Goal: Contribute content

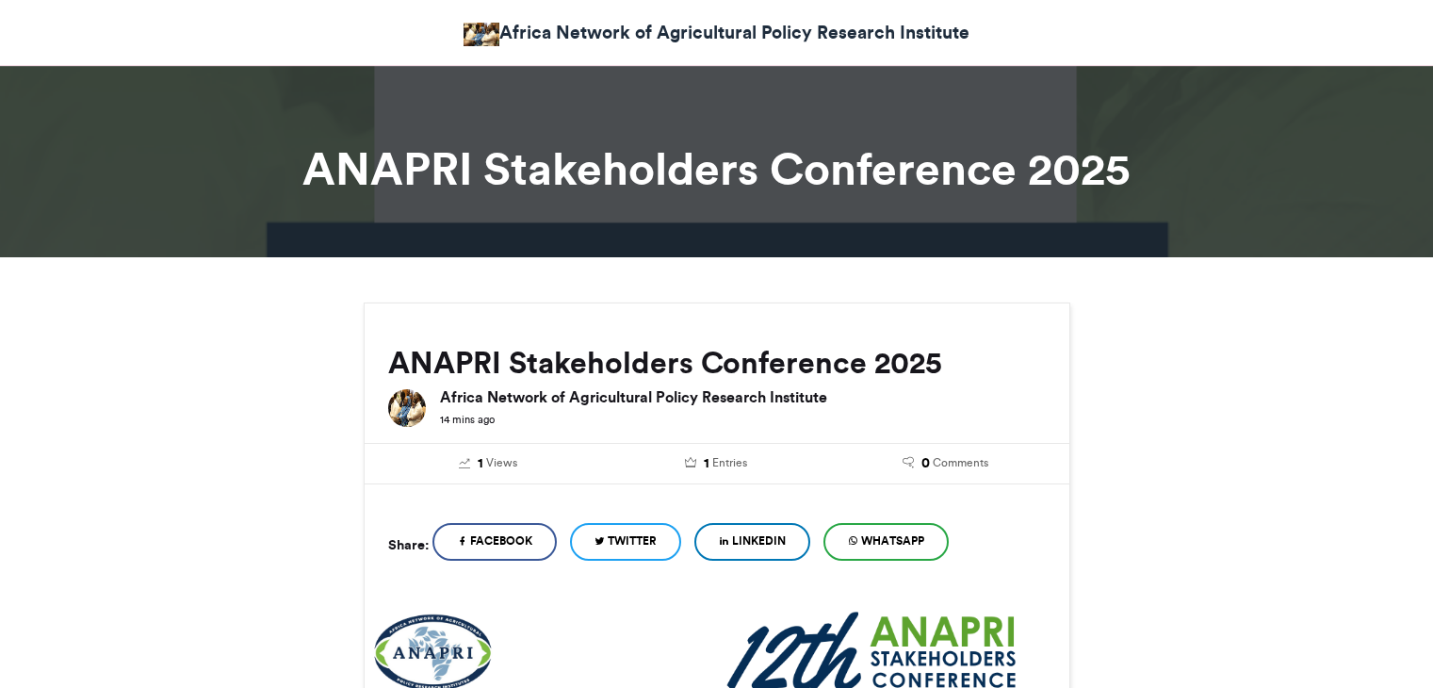
scroll to position [1225, 0]
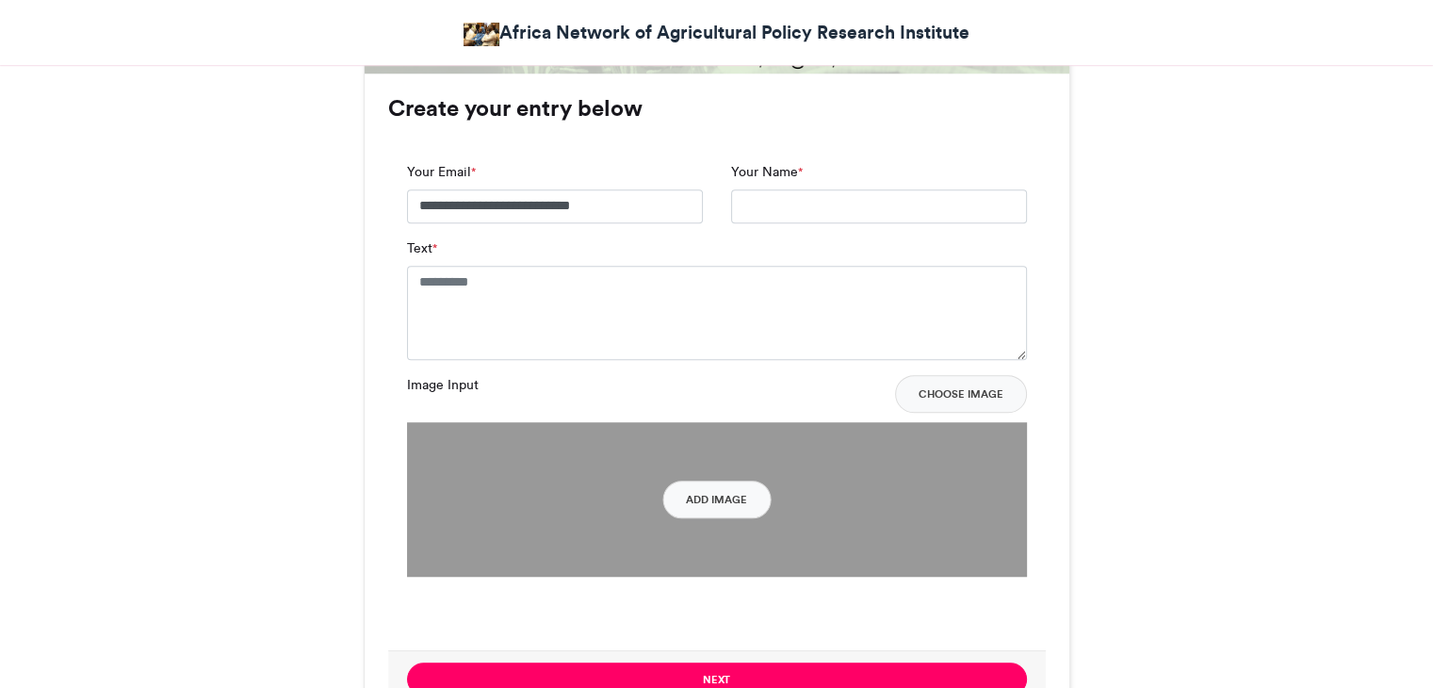
type input "**********"
click at [603, 295] on textarea "Text *" at bounding box center [717, 313] width 620 height 94
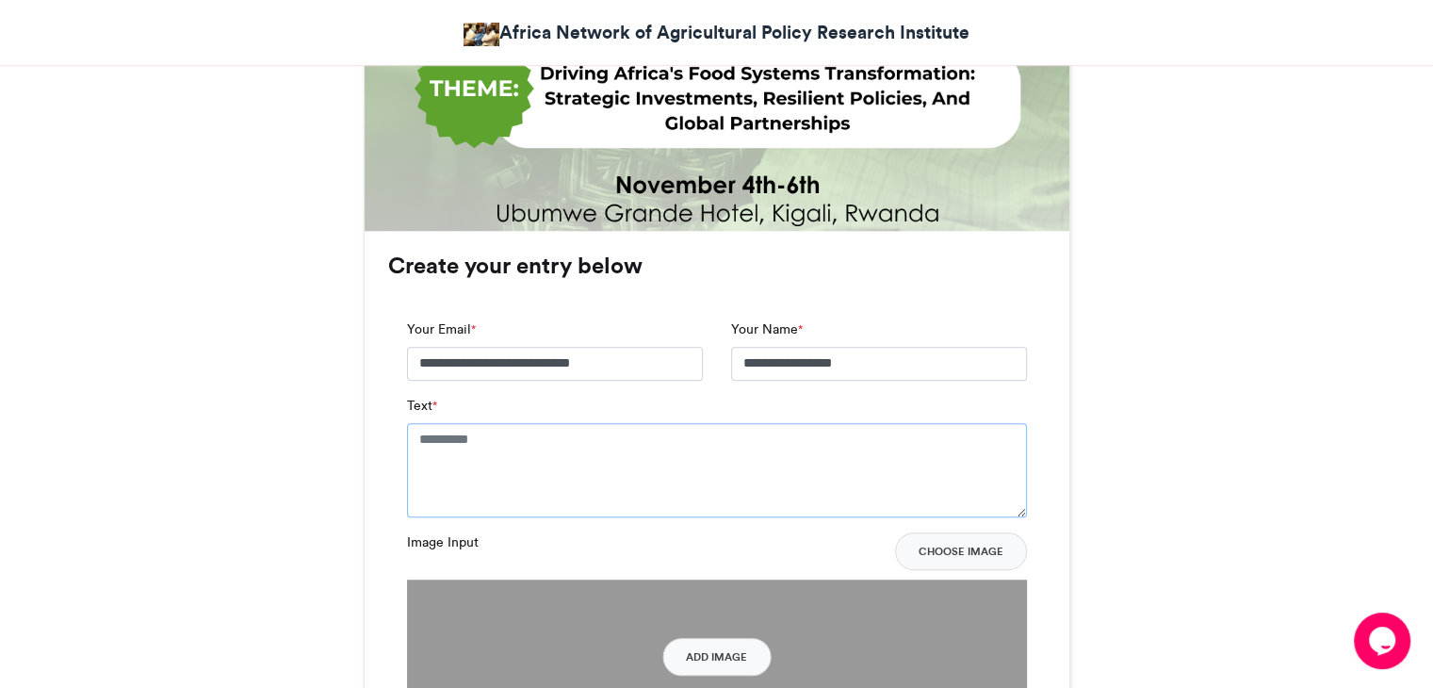
scroll to position [1319, 0]
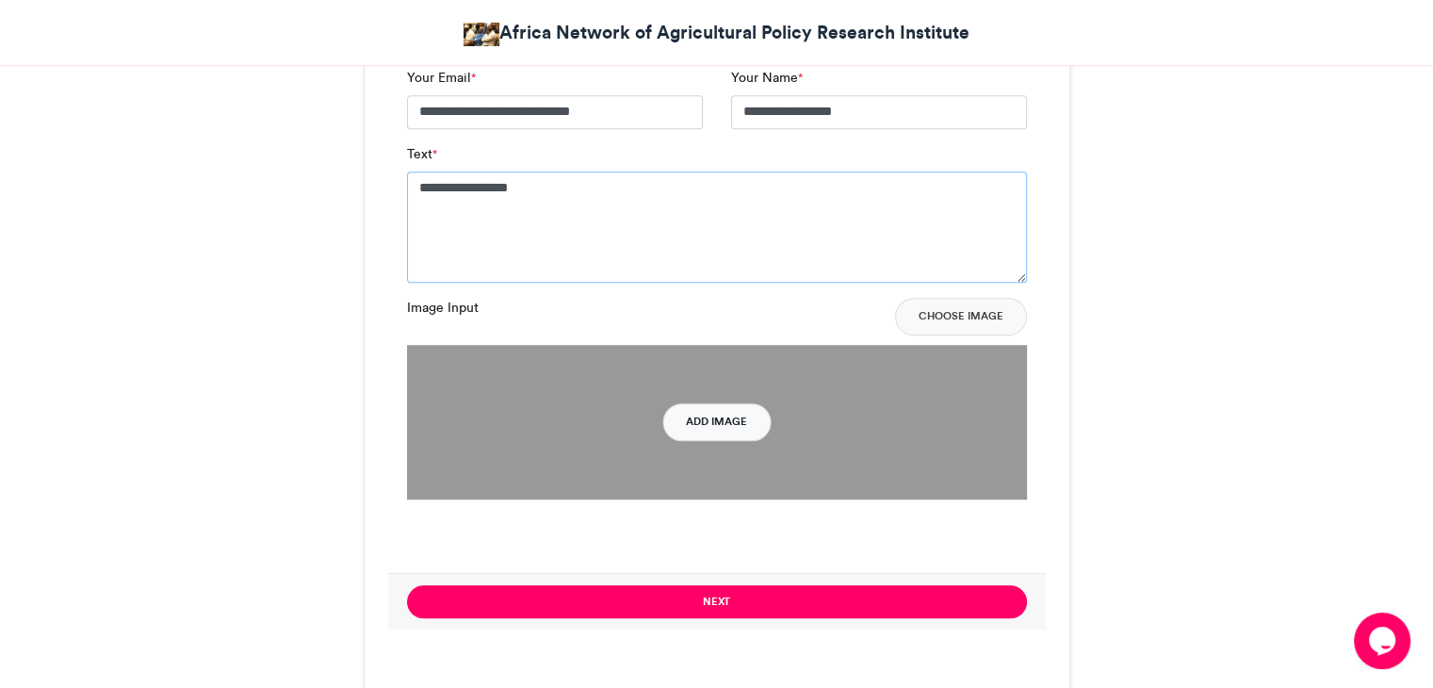
type textarea "**********"
click at [711, 432] on button "Add Image" at bounding box center [716, 422] width 108 height 38
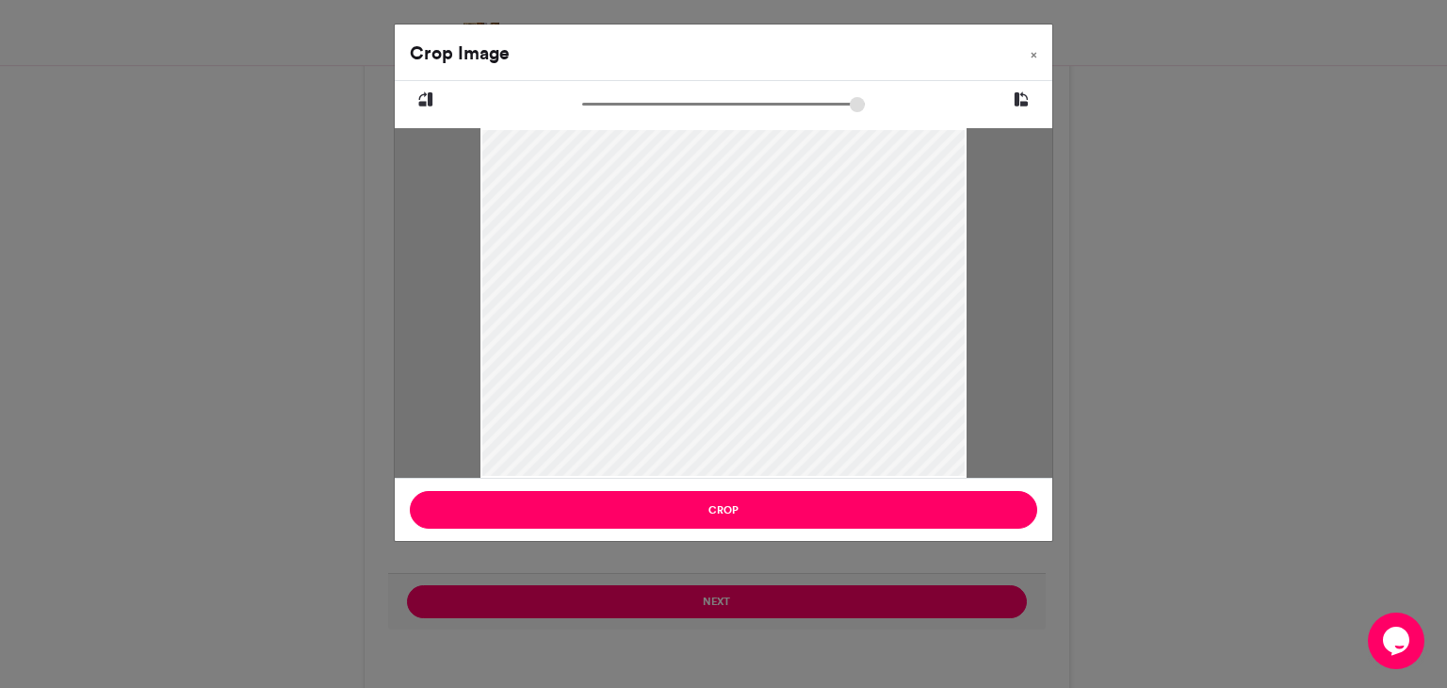
drag, startPoint x: 727, startPoint y: 246, endPoint x: 719, endPoint y: 292, distance: 46.9
click at [719, 292] on div at bounding box center [724, 349] width 486 height 614
type input "******"
drag, startPoint x: 592, startPoint y: 102, endPoint x: 543, endPoint y: 105, distance: 49.1
click at [582, 105] on input "zoom" at bounding box center [723, 104] width 283 height 18
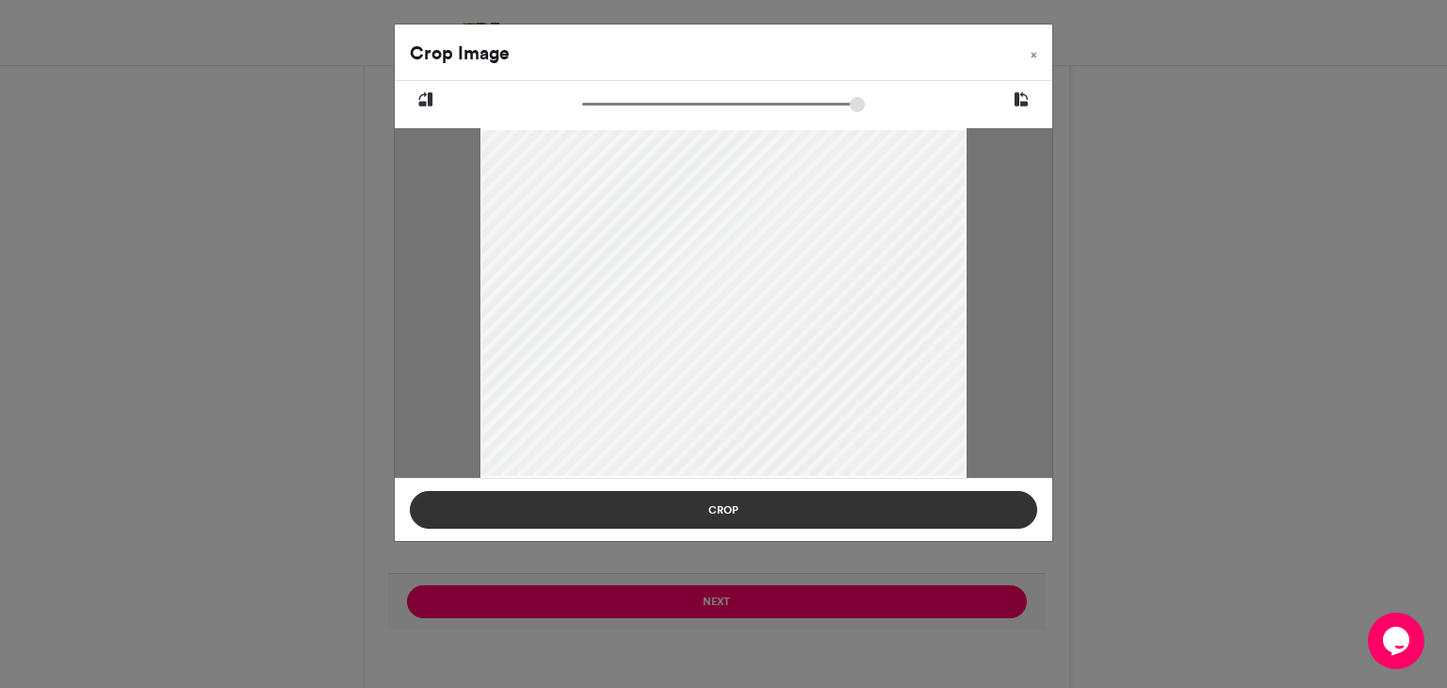
click at [756, 503] on button "Crop" at bounding box center [724, 510] width 628 height 38
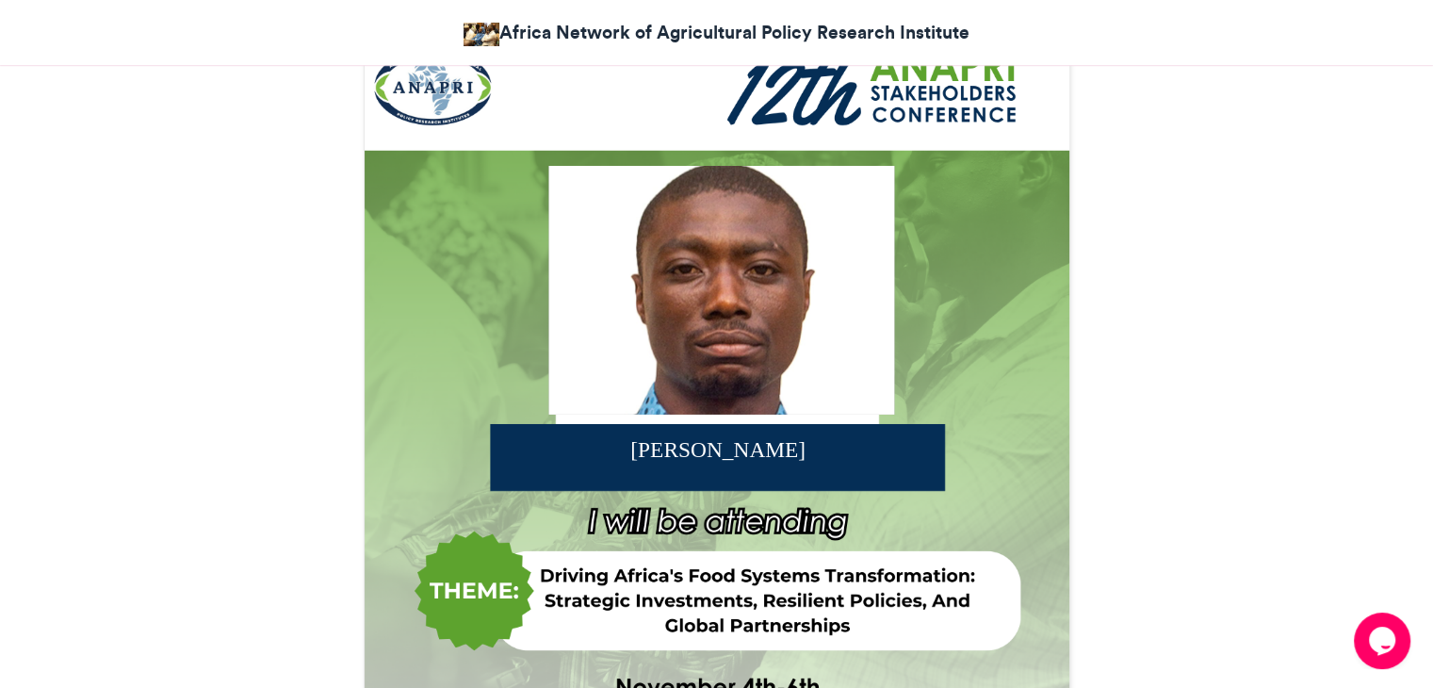
scroll to position [377, 0]
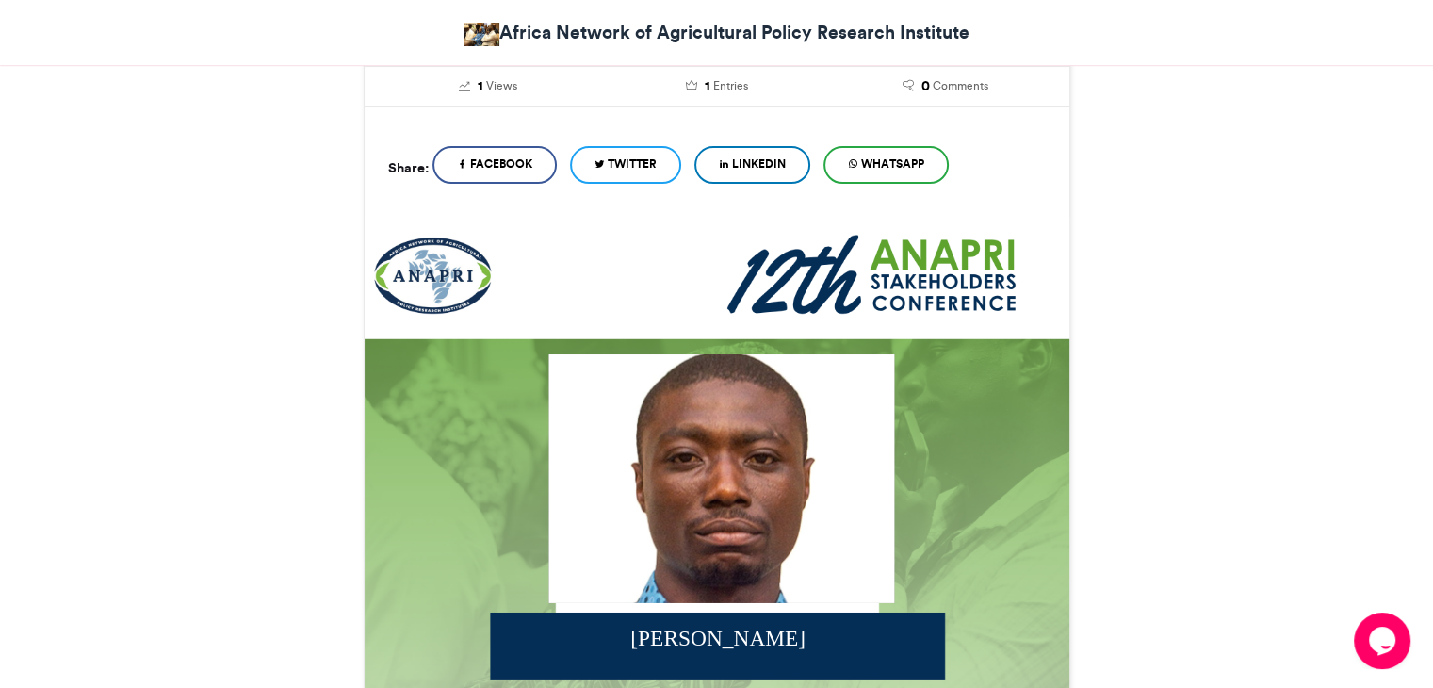
click at [710, 369] on div at bounding box center [721, 478] width 346 height 249
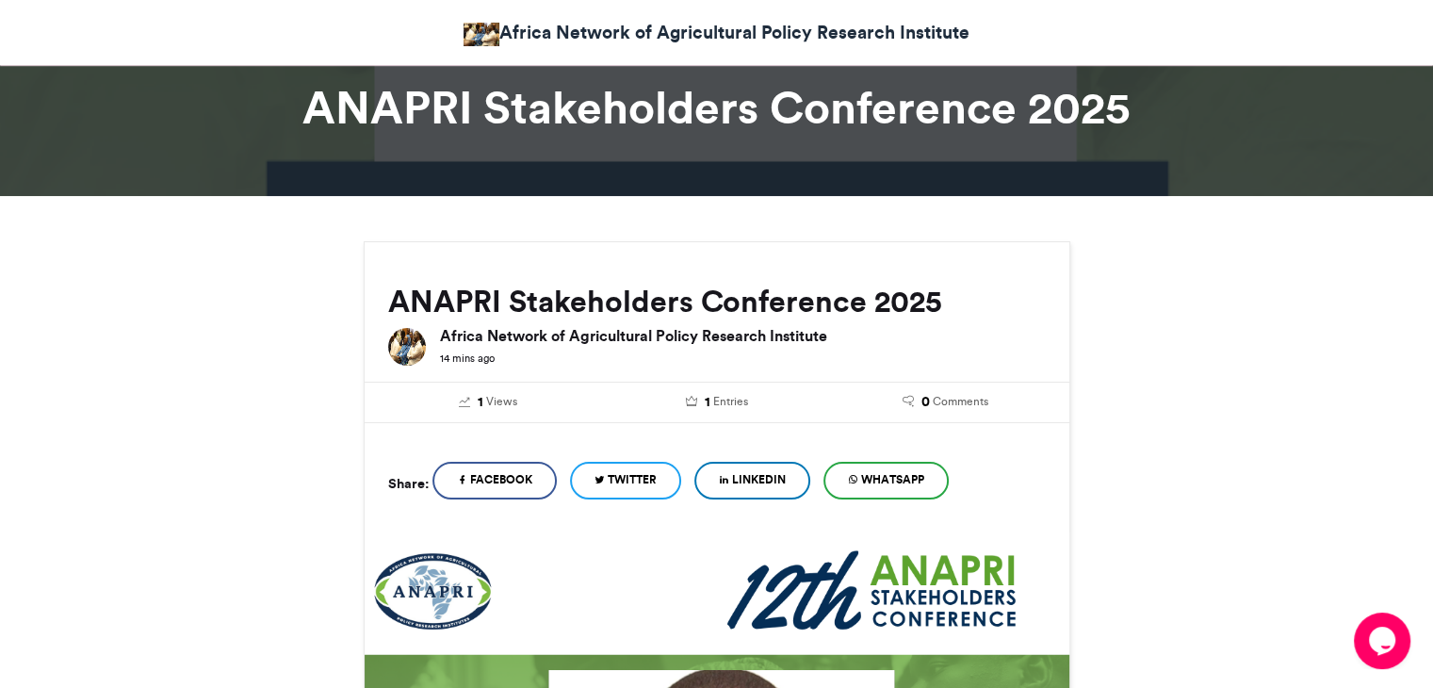
scroll to position [94, 0]
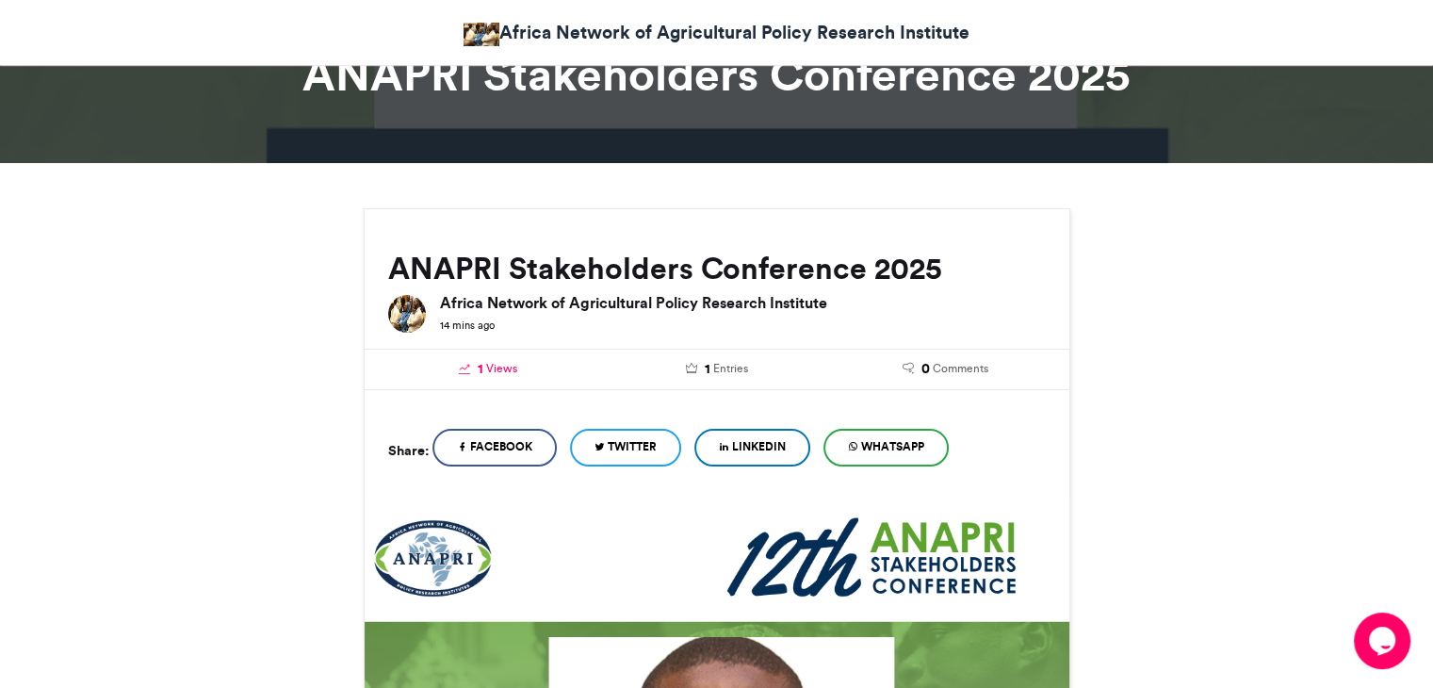
click at [493, 367] on span "Views" at bounding box center [501, 368] width 31 height 17
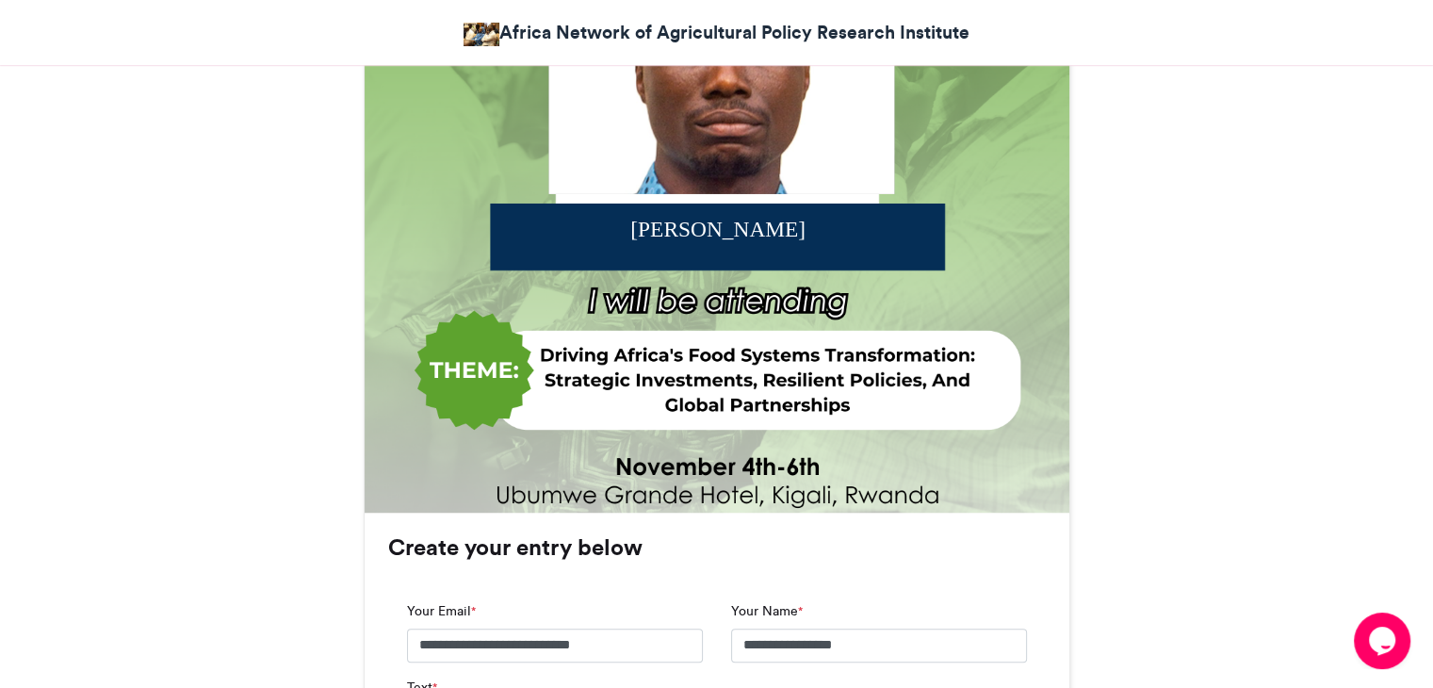
scroll to position [754, 0]
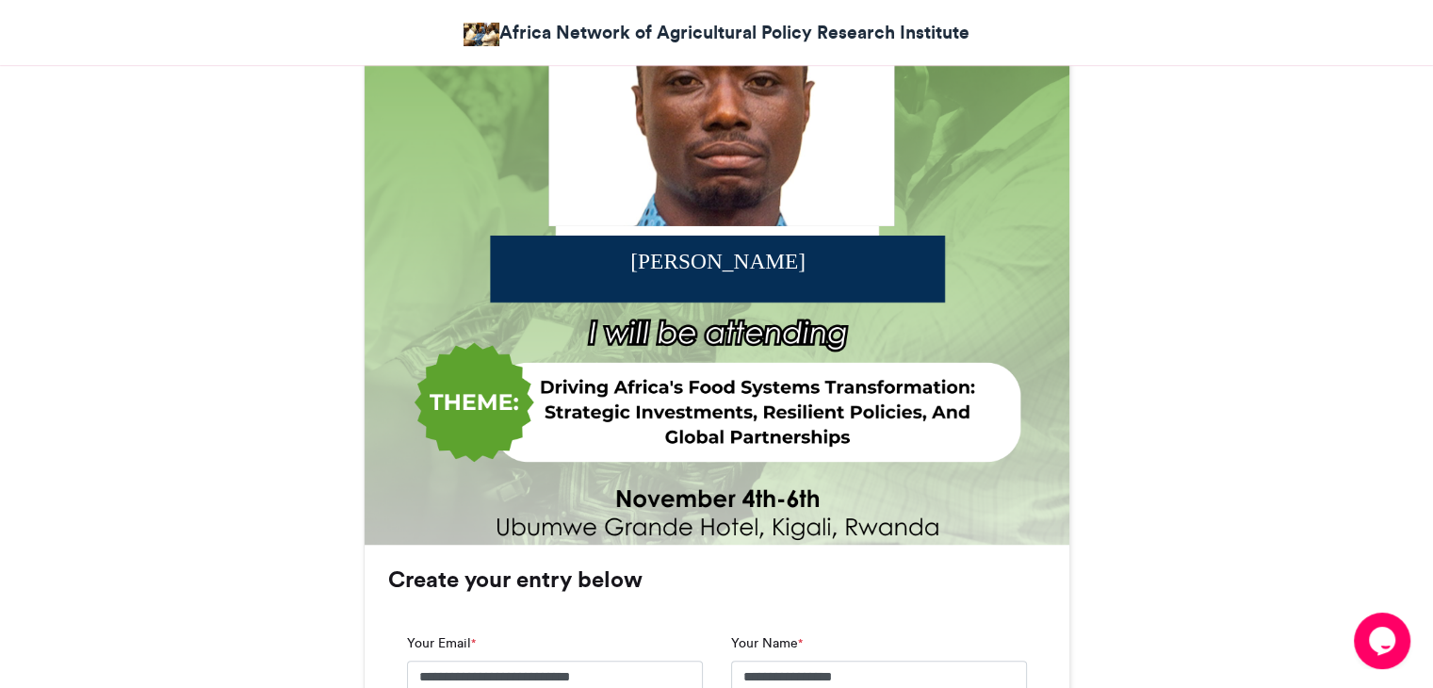
click at [555, 269] on div "[PERSON_NAME]" at bounding box center [718, 260] width 352 height 31
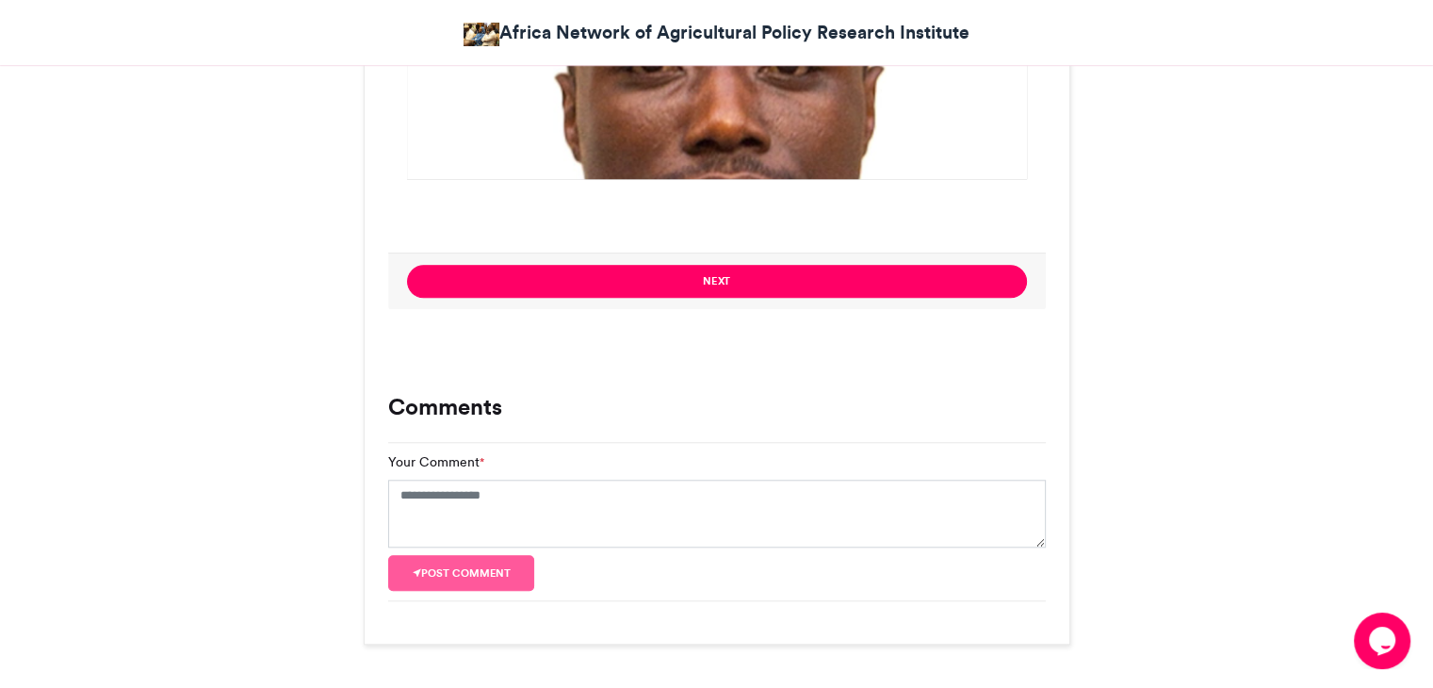
scroll to position [1800, 0]
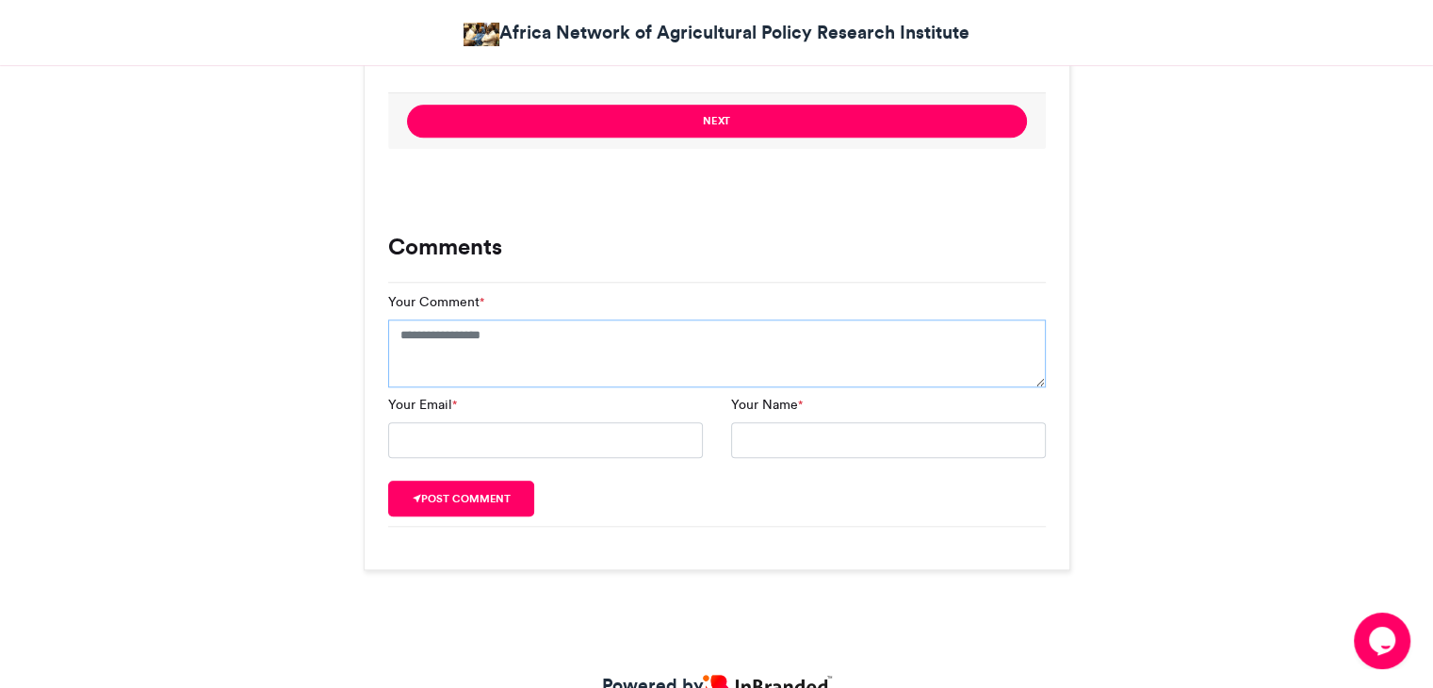
click at [620, 343] on textarea "Your Comment *" at bounding box center [717, 353] width 658 height 68
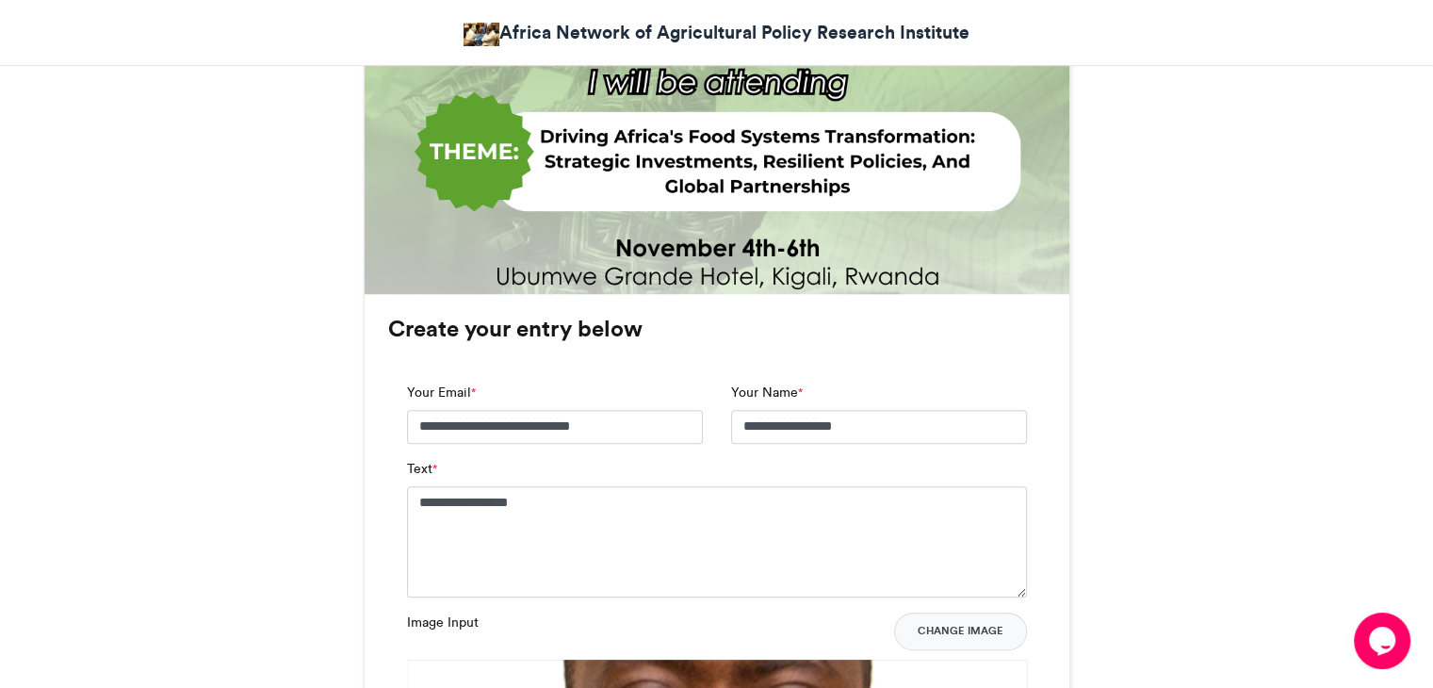
scroll to position [1329, 0]
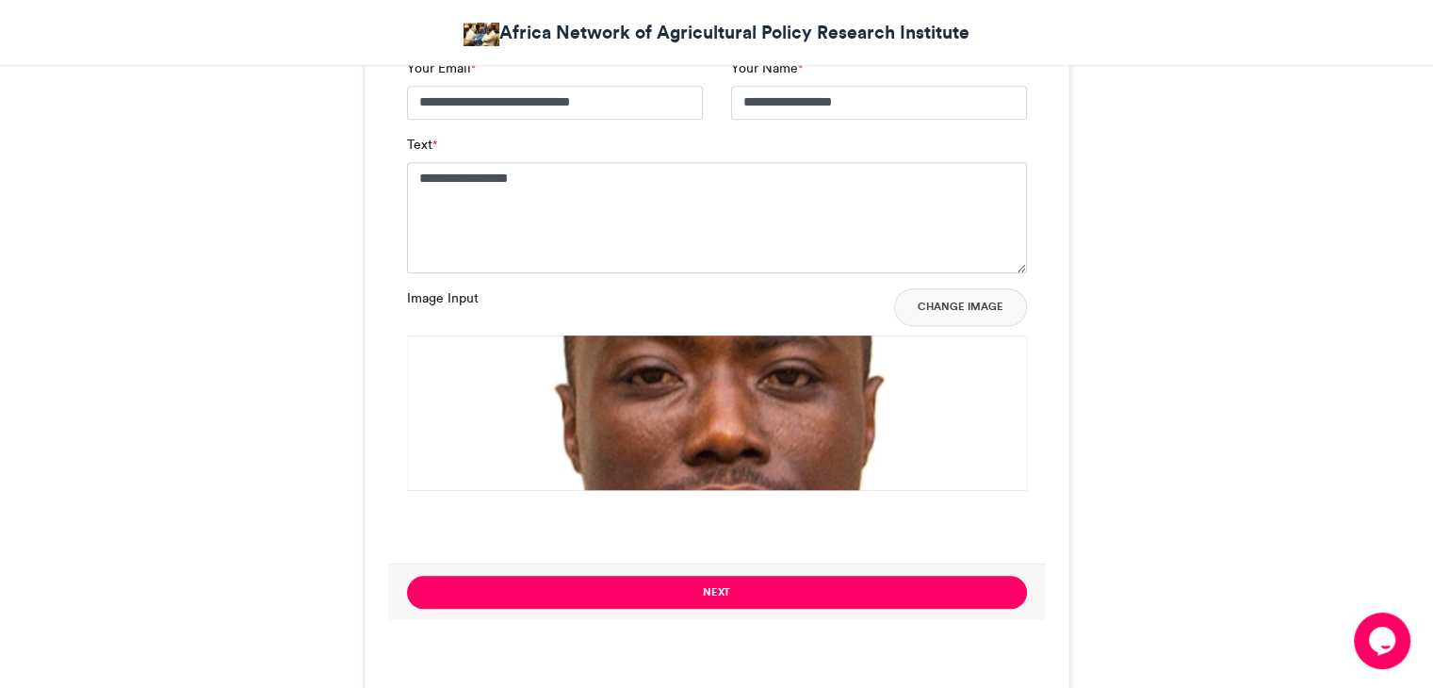
click at [681, 596] on button "Next" at bounding box center [717, 592] width 620 height 33
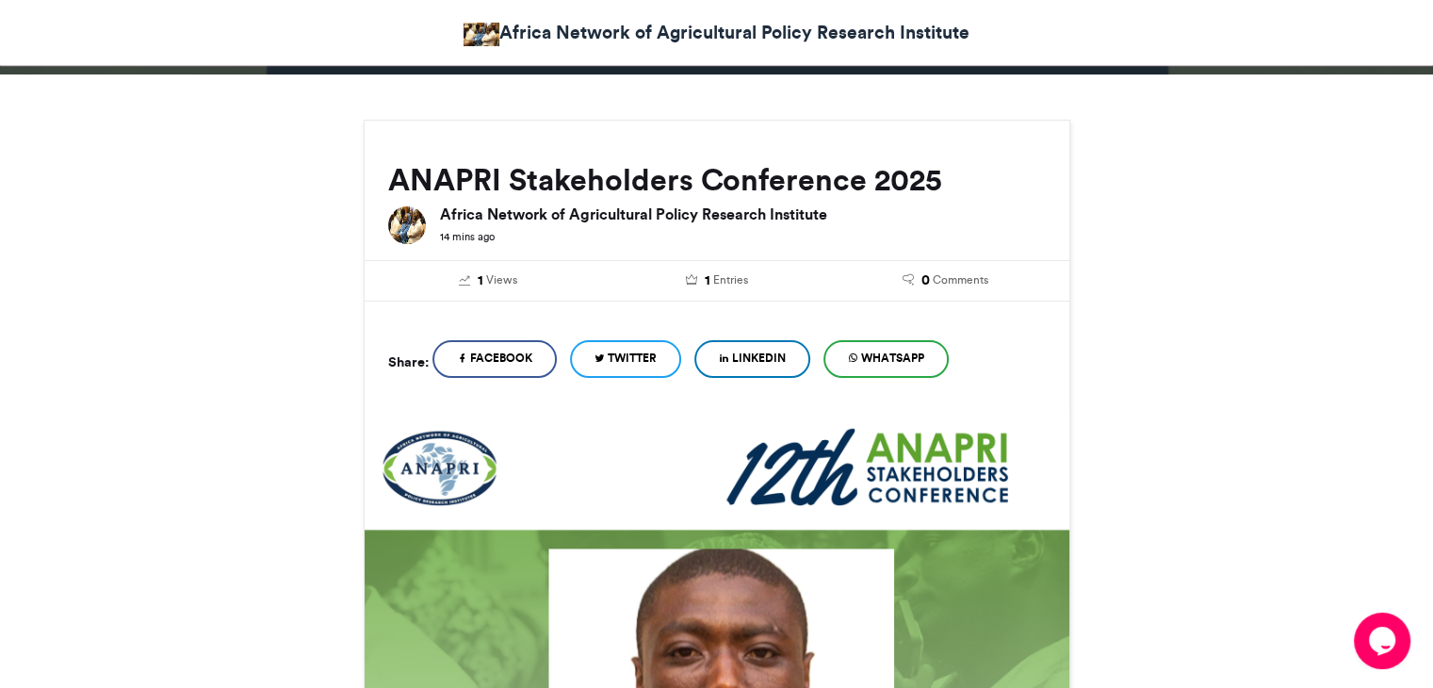
scroll to position [161, 0]
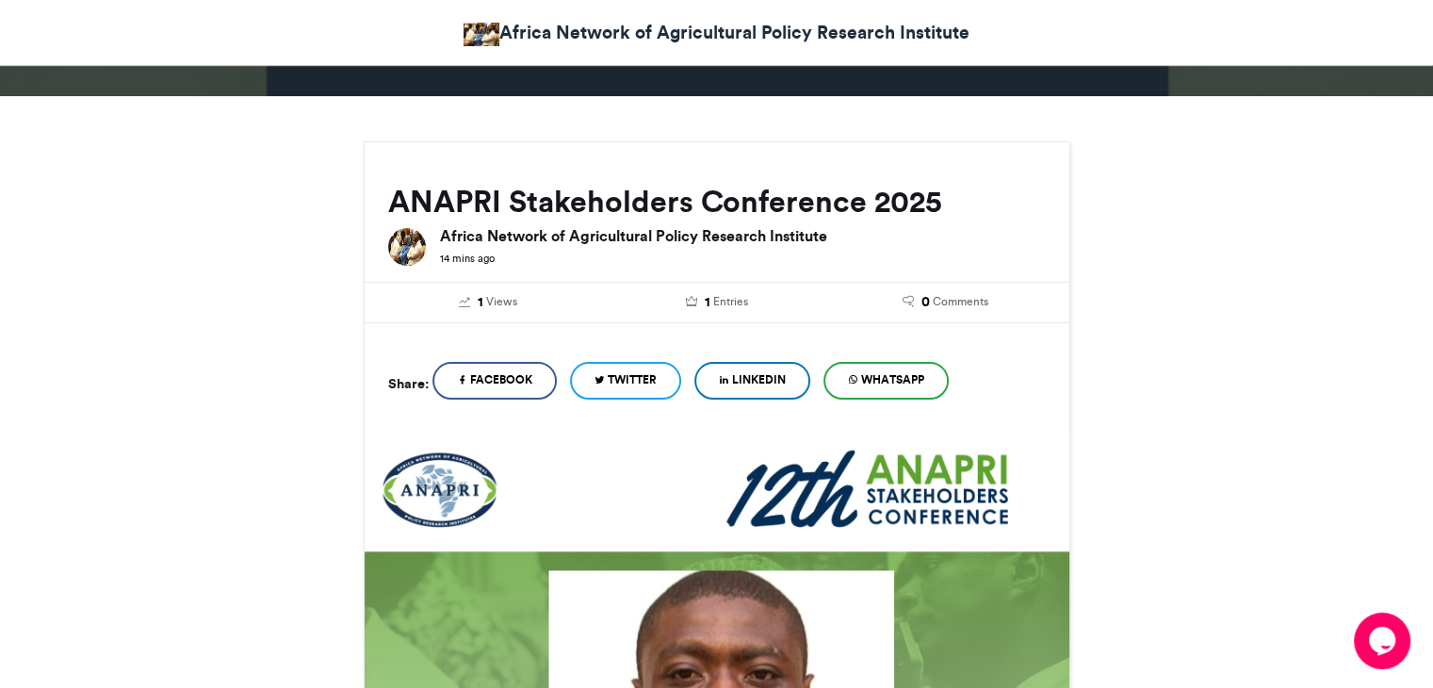
click at [871, 374] on span "WhatsApp" at bounding box center [892, 379] width 63 height 17
click at [400, 245] on img at bounding box center [407, 247] width 38 height 38
drag, startPoint x: 387, startPoint y: 383, endPoint x: 402, endPoint y: 378, distance: 15.8
click at [392, 383] on h5 "Share:" at bounding box center [408, 383] width 41 height 24
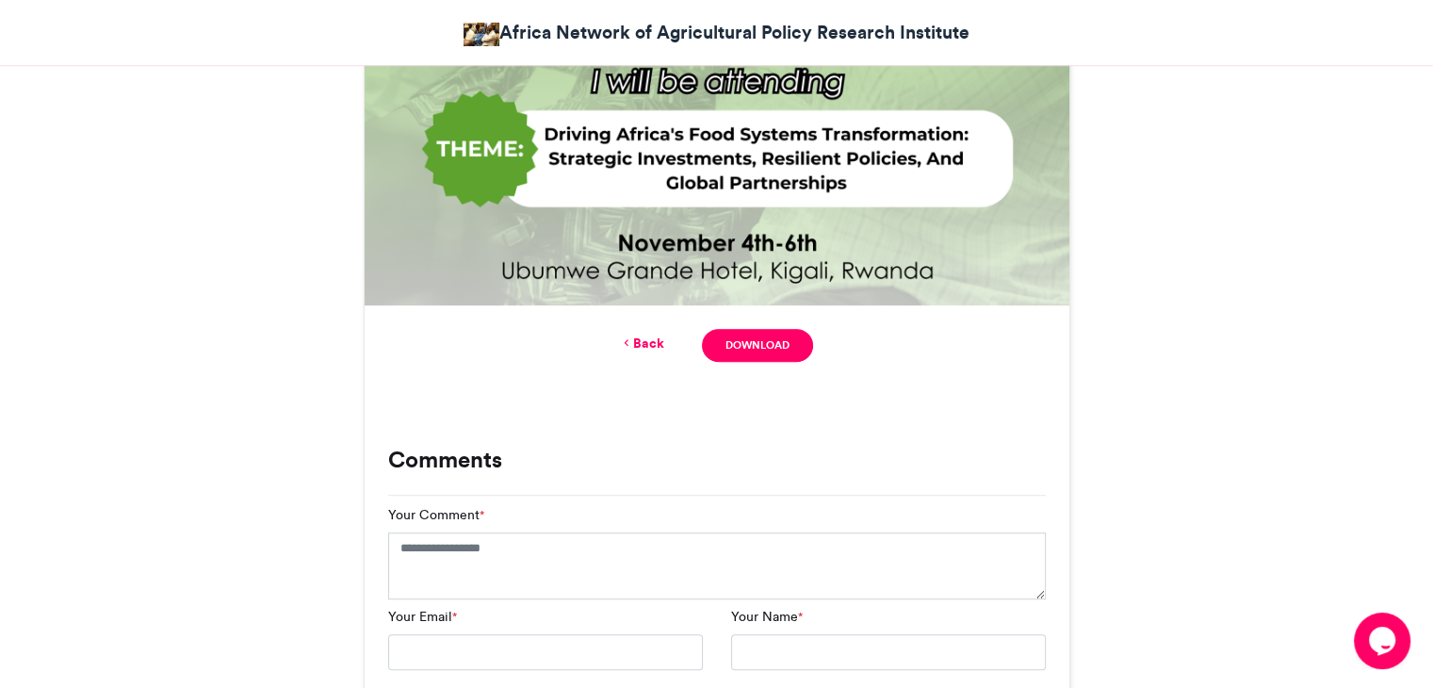
scroll to position [942, 0]
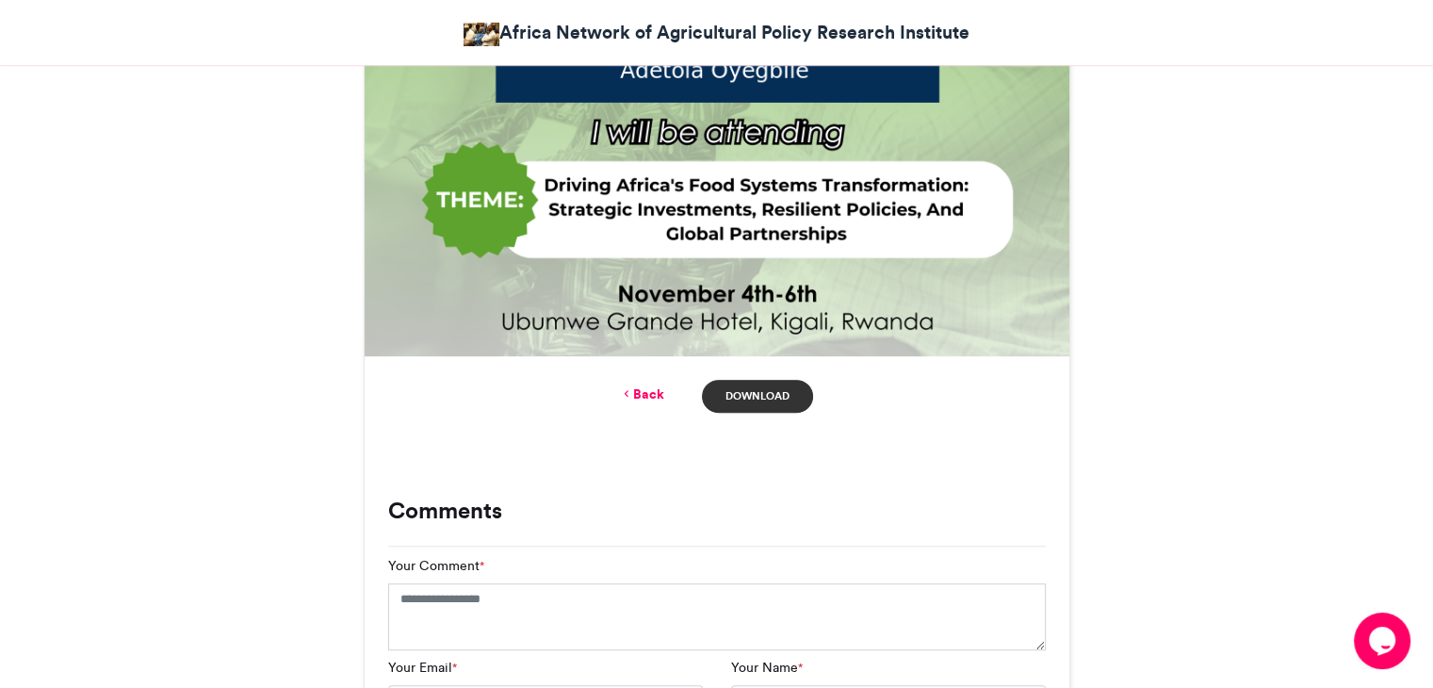
click at [761, 397] on link "Download" at bounding box center [757, 396] width 110 height 33
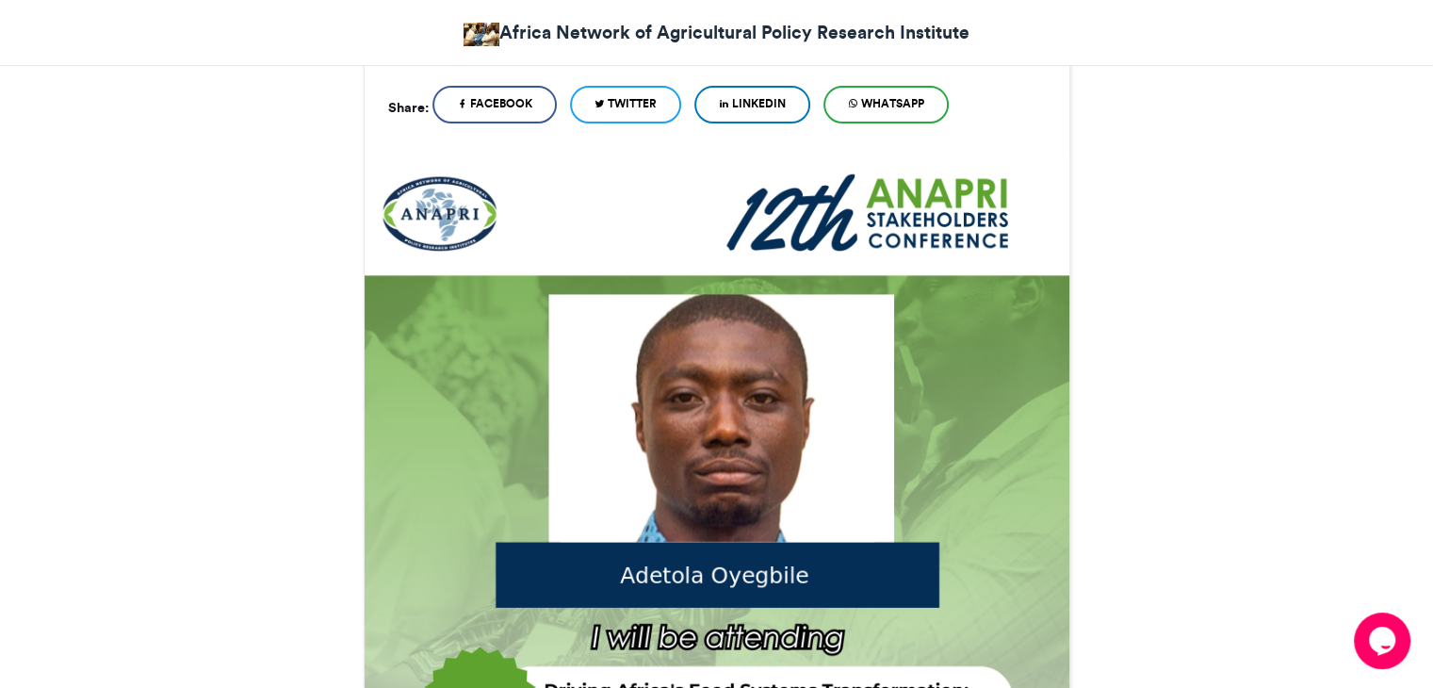
scroll to position [188, 0]
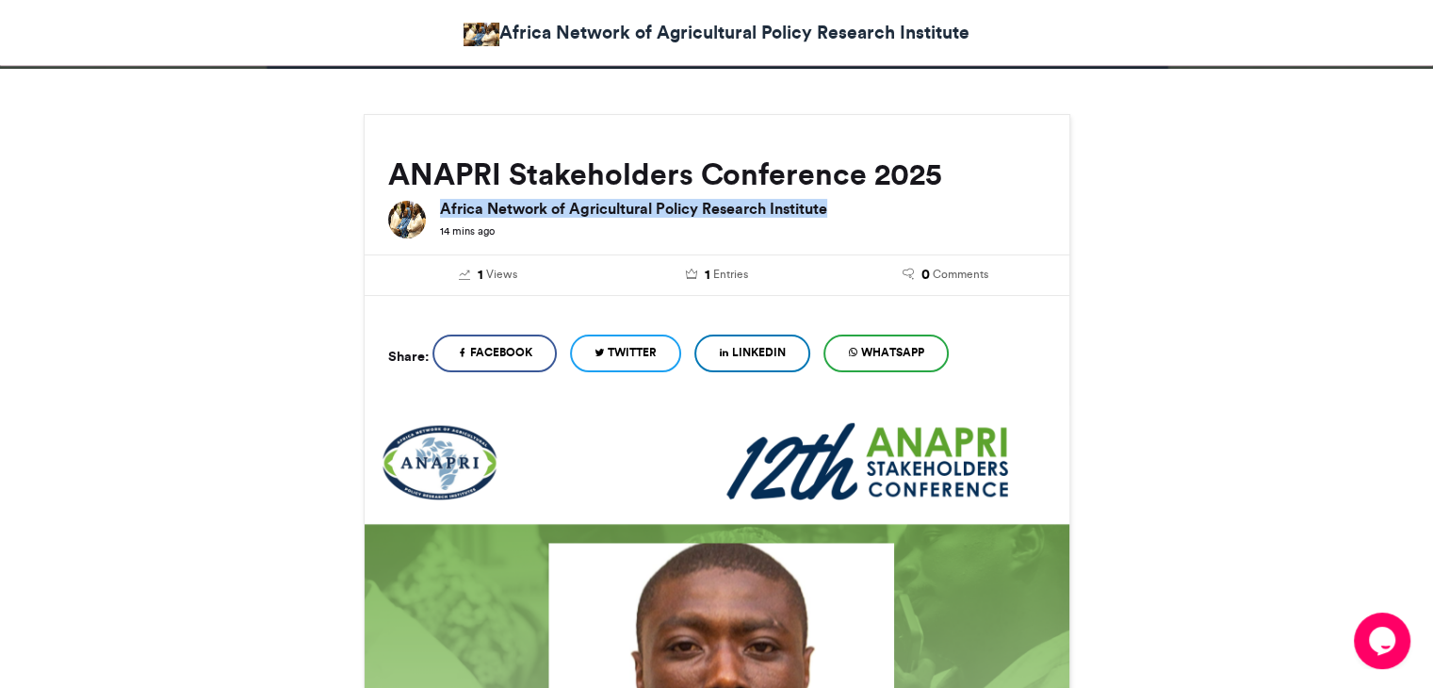
drag, startPoint x: 867, startPoint y: 213, endPoint x: 441, endPoint y: 201, distance: 426.1
click at [441, 201] on h6 "Africa Network of Agricultural Policy Research Institute" at bounding box center [743, 208] width 606 height 15
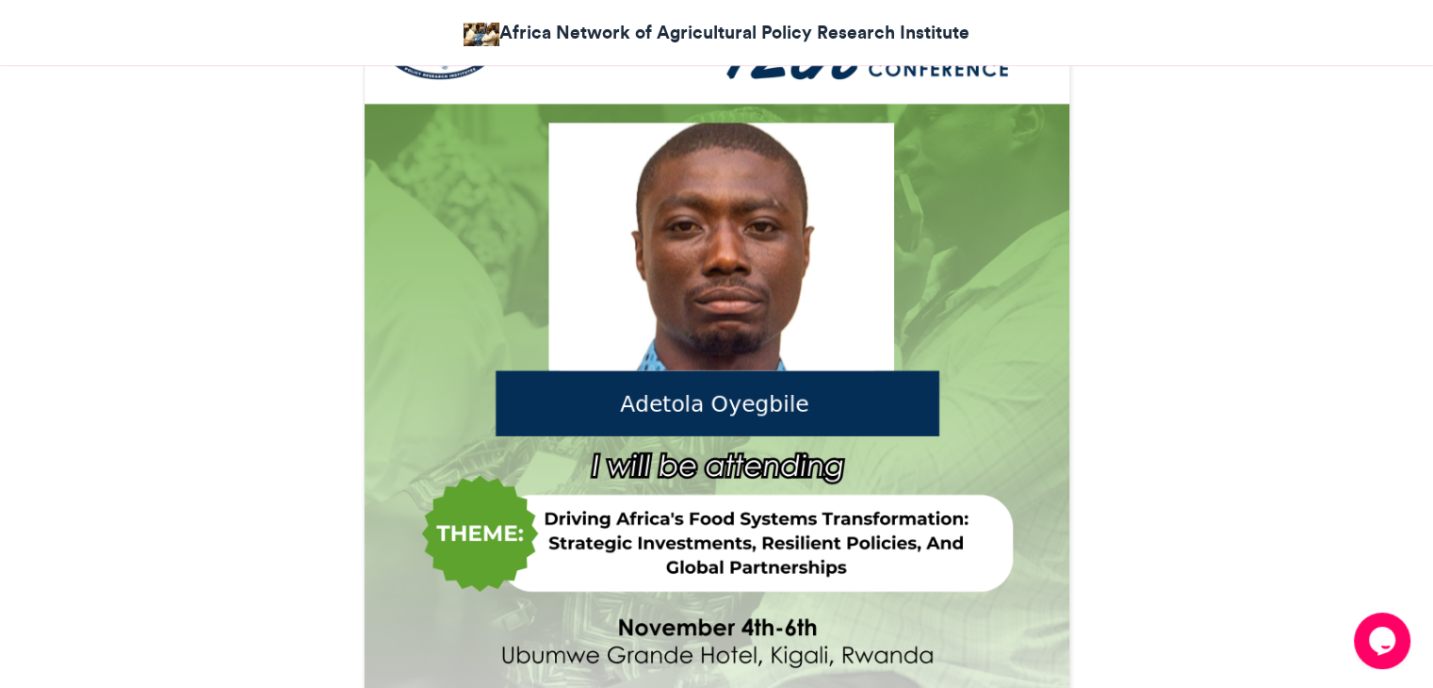
scroll to position [565, 0]
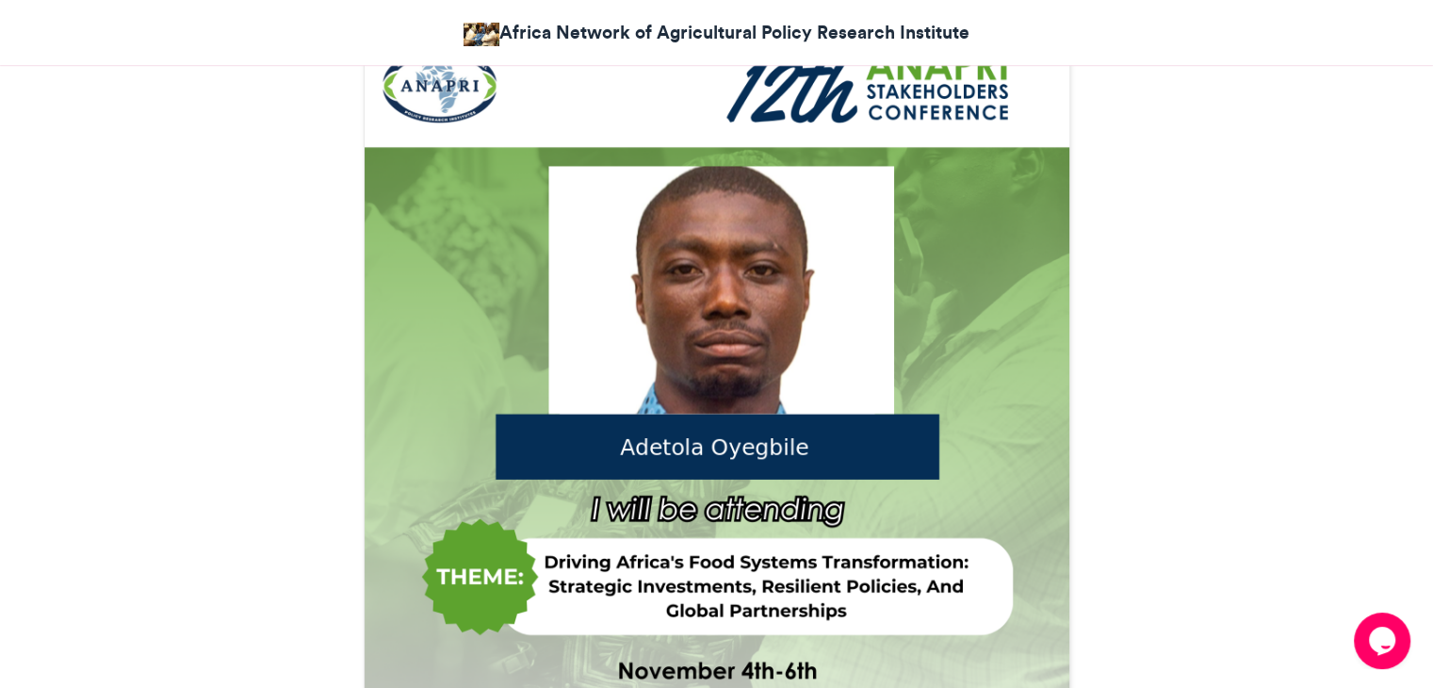
click at [905, 433] on img at bounding box center [717, 380] width 705 height 705
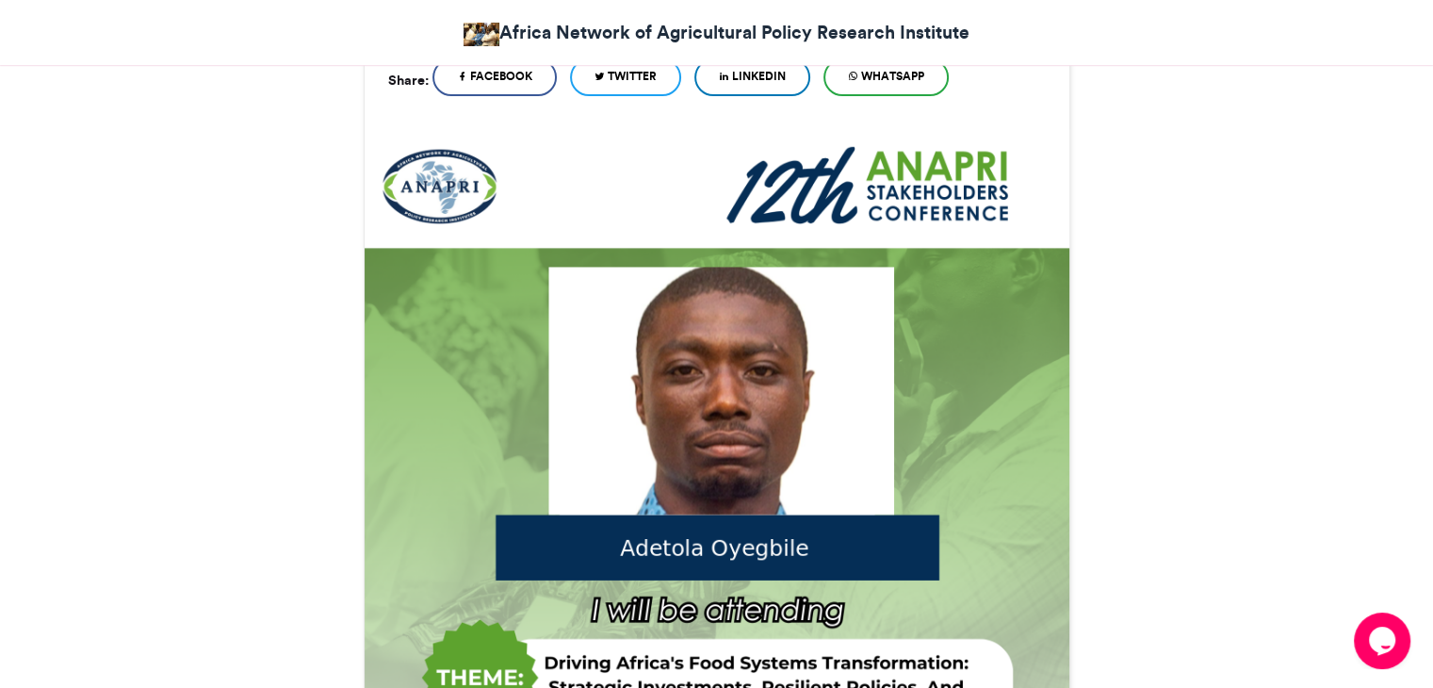
scroll to position [0, 0]
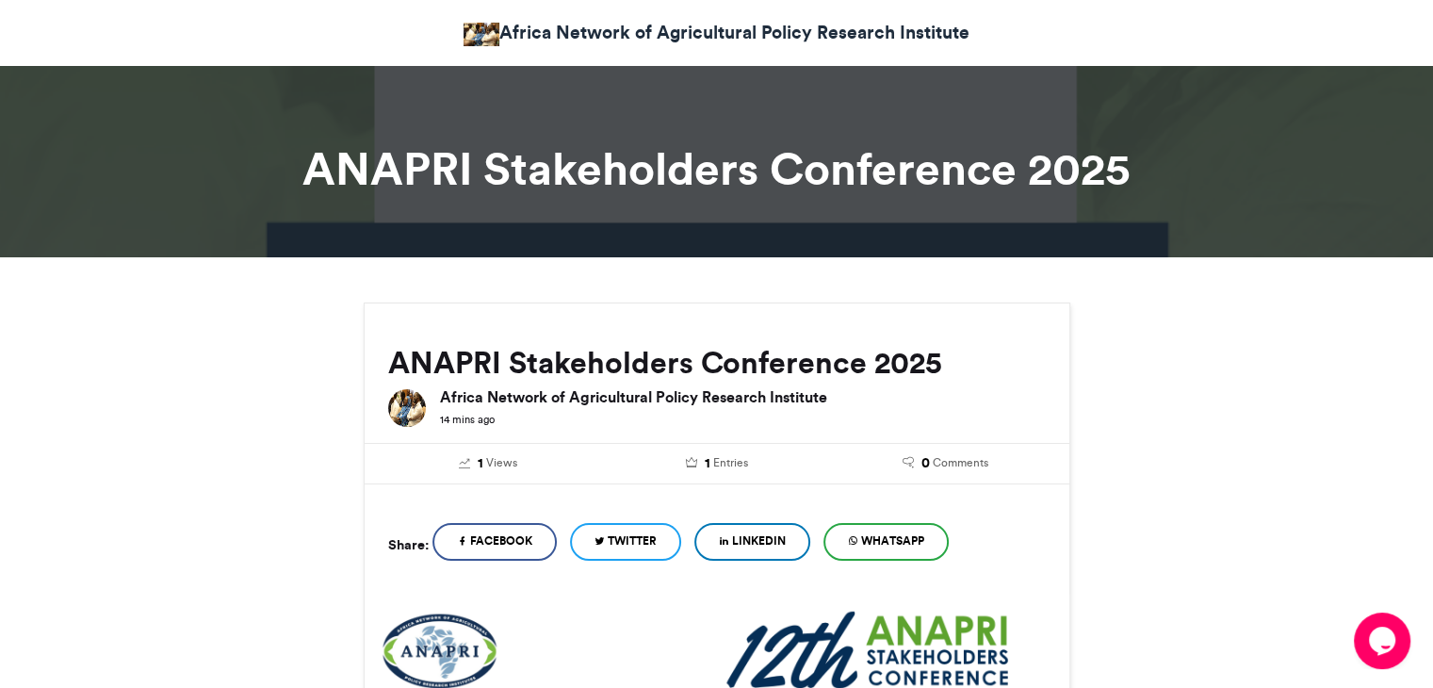
click at [710, 134] on div at bounding box center [716, 154] width 1433 height 205
click at [641, 419] on div "14 mins ago" at bounding box center [743, 419] width 606 height 20
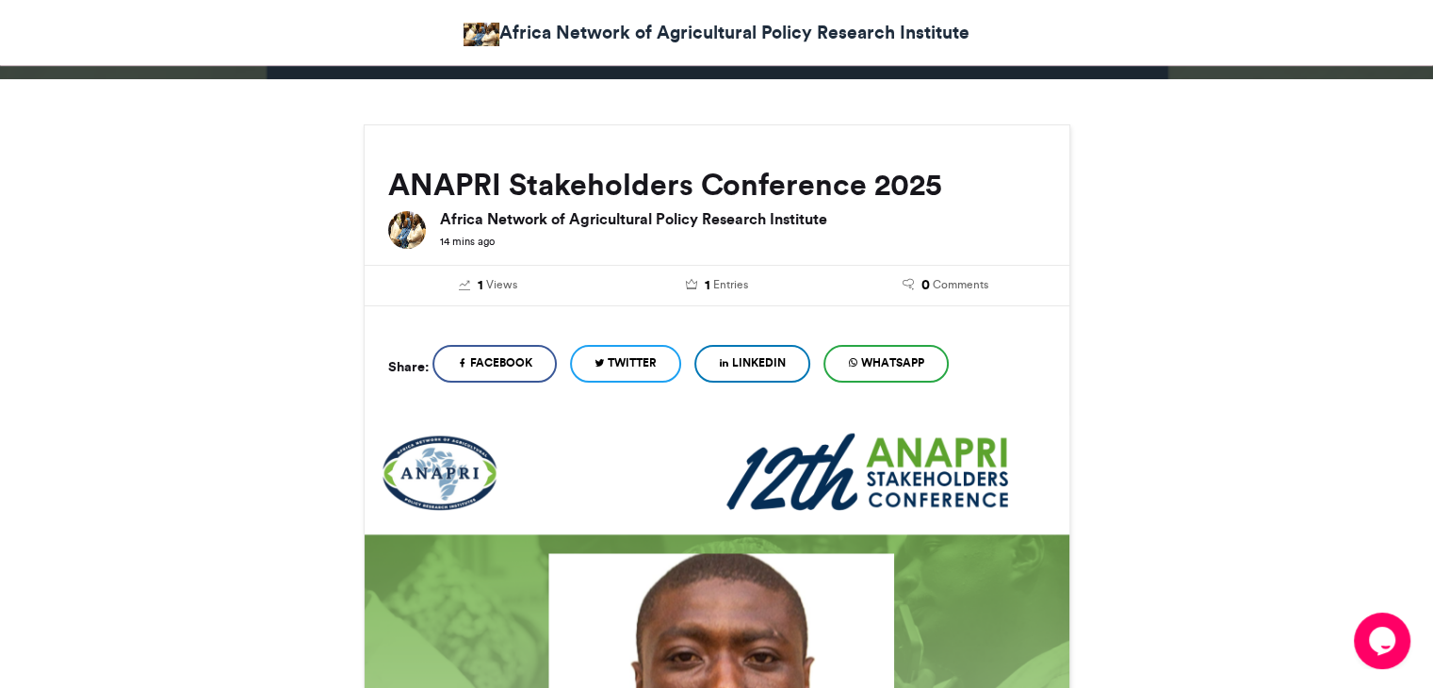
scroll to position [188, 0]
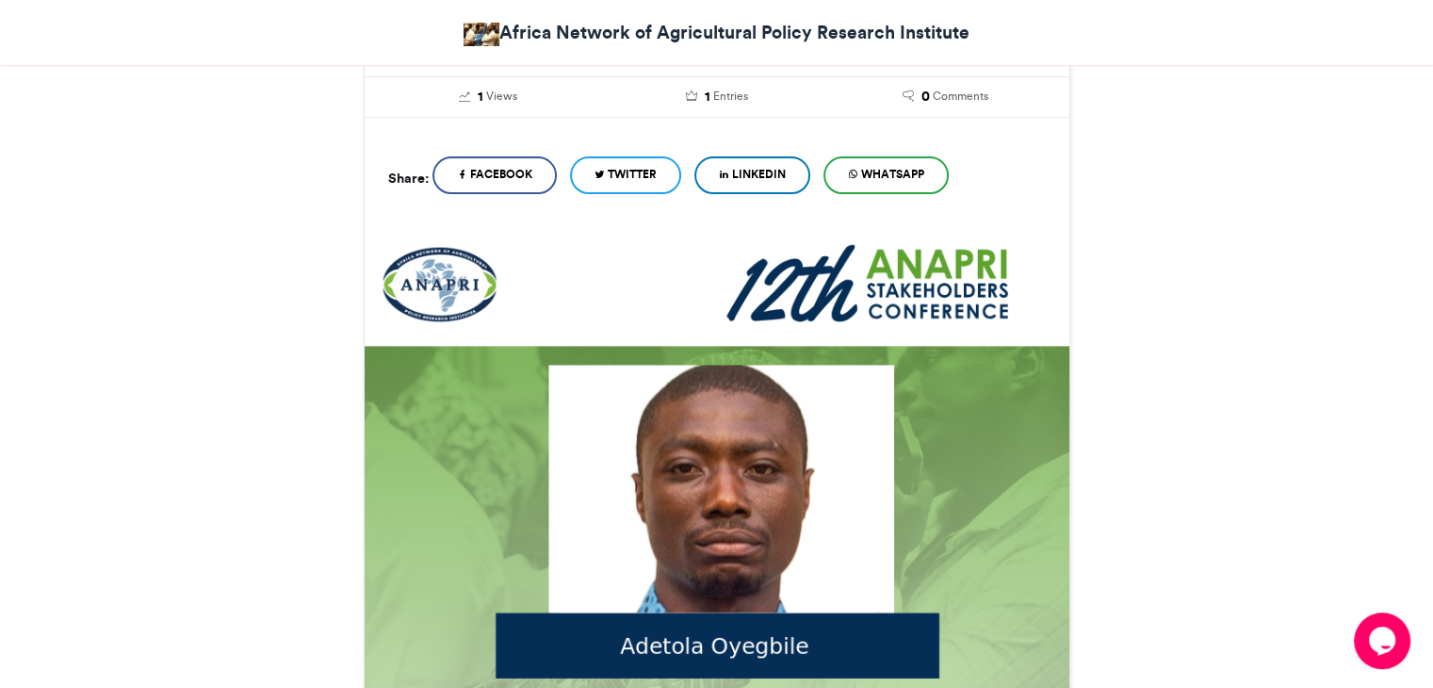
scroll to position [377, 0]
